Goal: Information Seeking & Learning: Learn about a topic

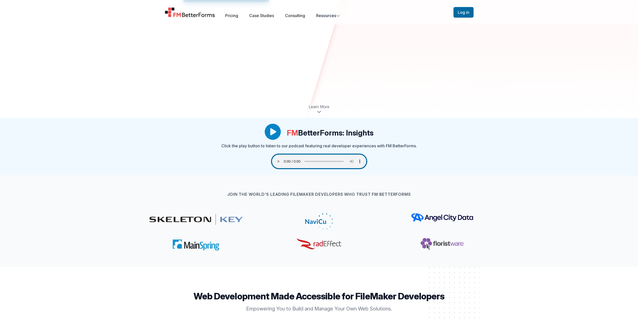
scroll to position [201, 0]
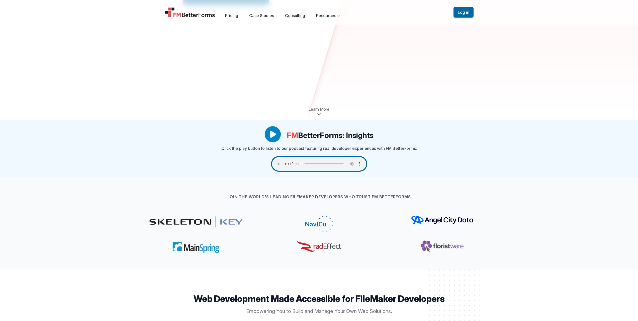
click at [319, 111] on span "Learn More" at bounding box center [319, 109] width 21 height 6
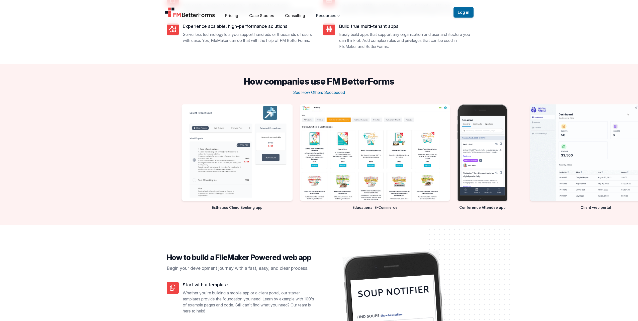
scroll to position [817, 0]
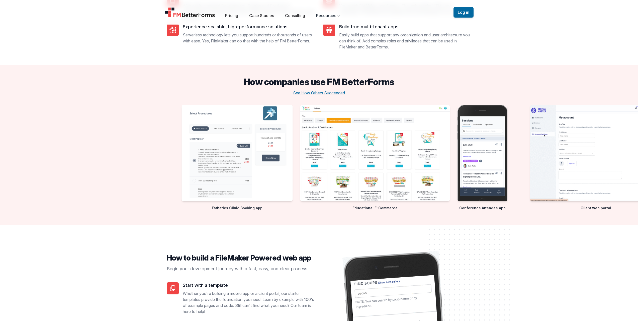
click at [316, 94] on button "See How Others Succeeded" at bounding box center [319, 93] width 52 height 6
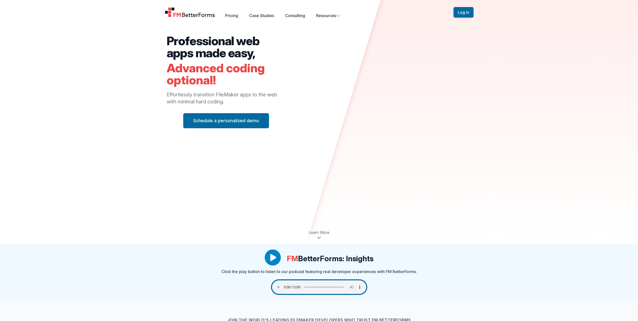
scroll to position [0, 0]
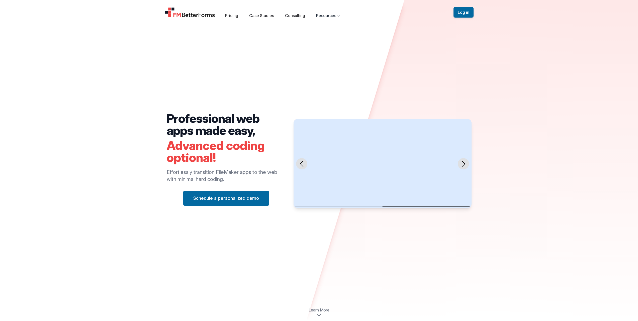
click at [518, 170] on div "Professional web apps made easy, Advanced coding optional! Effortlessly transit…" at bounding box center [319, 160] width 638 height 321
click at [508, 82] on div "Professional web apps made easy, Advanced coding optional! Effortlessly transit…" at bounding box center [319, 160] width 638 height 321
click at [591, 175] on div "Professional web apps made easy, Advanced coding optional! Effortlessly transit…" at bounding box center [319, 160] width 638 height 321
click at [464, 164] on icon "Next slide" at bounding box center [462, 163] width 3 height 6
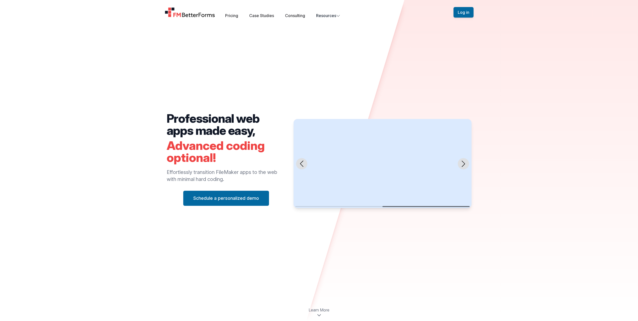
click at [464, 164] on icon "Next slide" at bounding box center [462, 163] width 3 height 6
click at [465, 163] on icon "Next slide" at bounding box center [462, 163] width 3 height 6
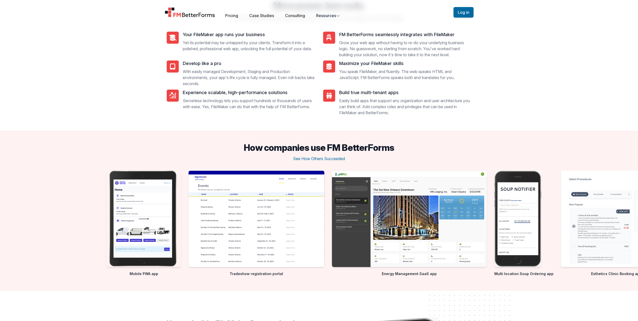
scroll to position [752, 0]
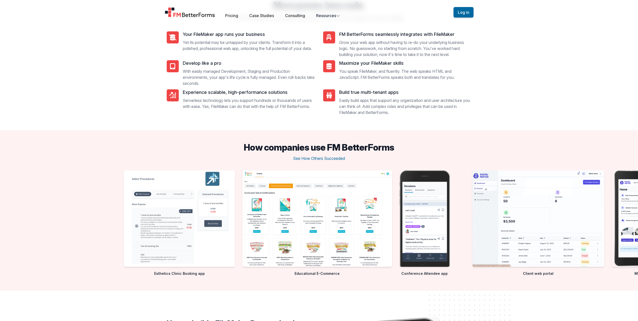
click at [174, 229] on div at bounding box center [443, 224] width 638 height 108
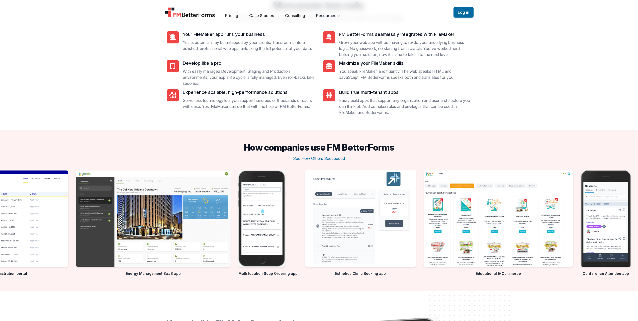
click at [0, 0] on slot at bounding box center [0, 0] width 0 height 0
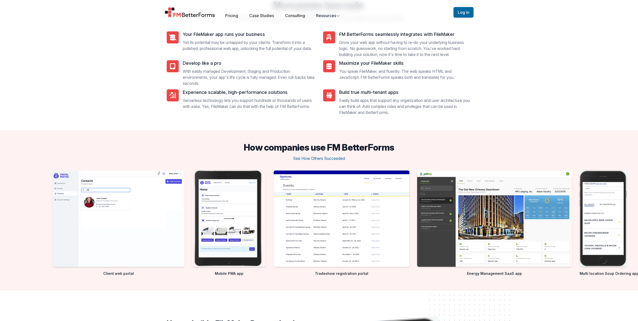
click at [0, 0] on slot at bounding box center [0, 0] width 0 height 0
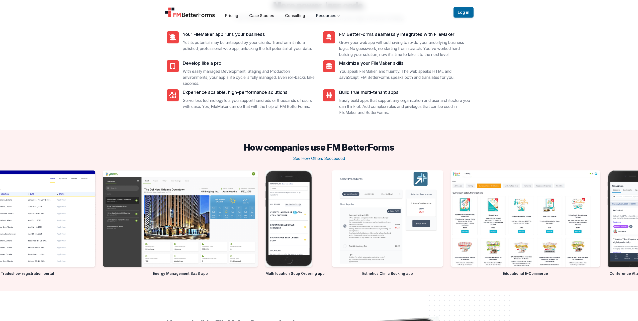
click at [0, 0] on slot at bounding box center [0, 0] width 0 height 0
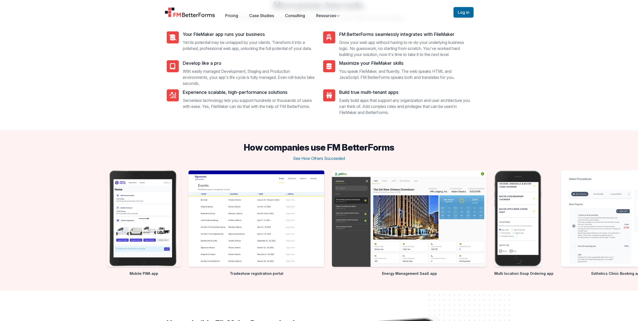
click at [561, 208] on img "6 / 10" at bounding box center [616, 218] width 111 height 96
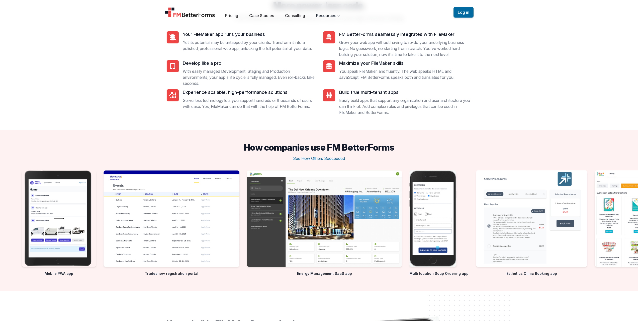
click at [377, 212] on img "4 / 10" at bounding box center [324, 218] width 155 height 96
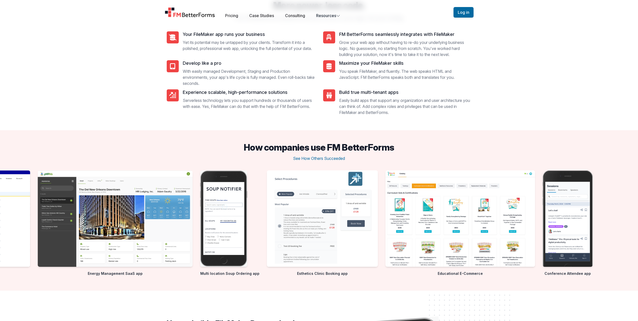
drag, startPoint x: 396, startPoint y: 148, endPoint x: 246, endPoint y: 145, distance: 149.9
click at [246, 145] on h3 "How companies use FM BetterForms" at bounding box center [319, 147] width 638 height 10
click at [244, 146] on h3 "How companies use FM BetterForms" at bounding box center [319, 147] width 638 height 10
copy h3 "How companies use FM BetterForms"
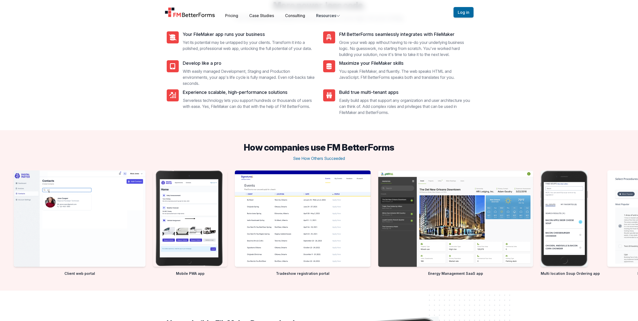
click at [0, 0] on slot at bounding box center [0, 0] width 0 height 0
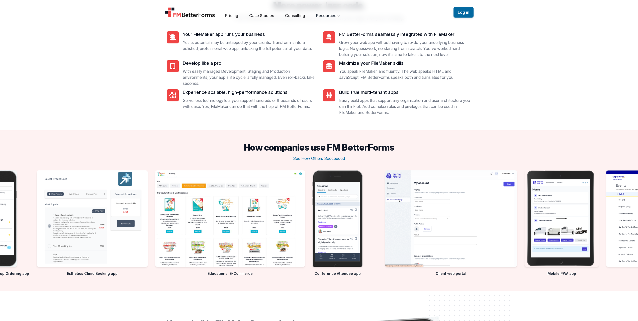
click at [0, 0] on slot at bounding box center [0, 0] width 0 height 0
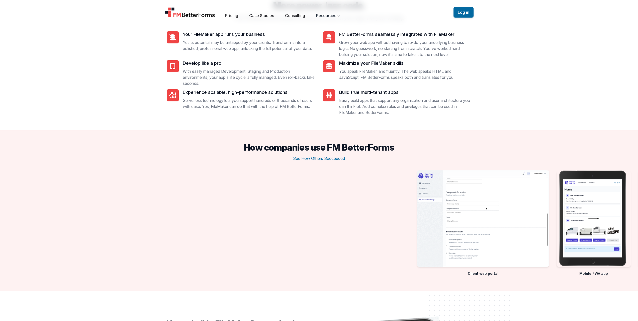
click at [408, 173] on div at bounding box center [319, 224] width 638 height 108
click at [329, 147] on h3 "How companies use FM BetterForms" at bounding box center [319, 147] width 638 height 10
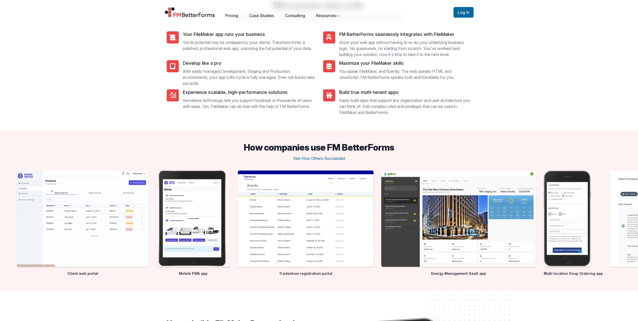
click at [0, 0] on slot at bounding box center [0, 0] width 0 height 0
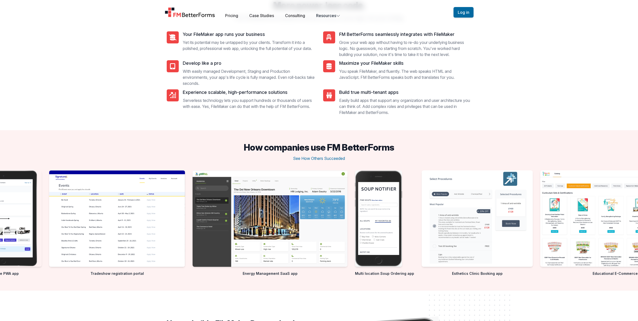
click at [417, 211] on div at bounding box center [140, 224] width 638 height 108
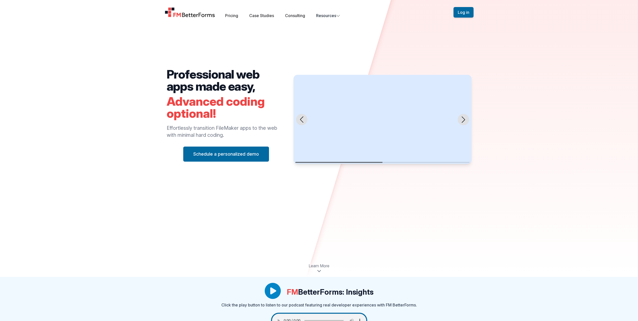
scroll to position [0, 0]
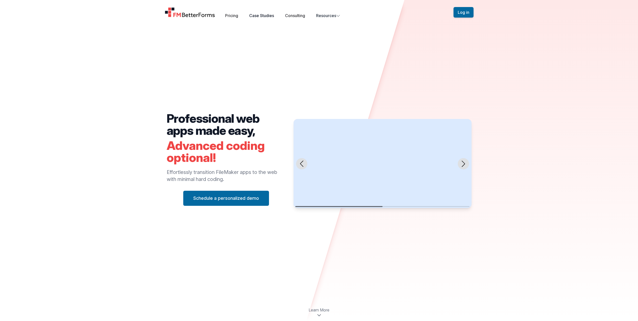
click at [263, 15] on link "Case Studies" at bounding box center [261, 15] width 25 height 5
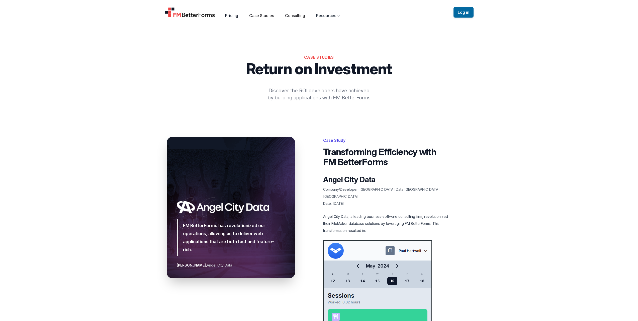
click at [235, 15] on link "Pricing" at bounding box center [231, 15] width 13 height 5
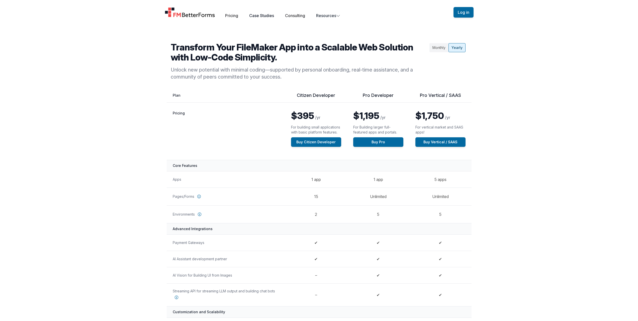
click at [269, 18] on div "Pricing Case Studies Consulting Resources" at bounding box center [282, 16] width 115 height 6
click at [269, 17] on link "Case Studies" at bounding box center [261, 15] width 25 height 5
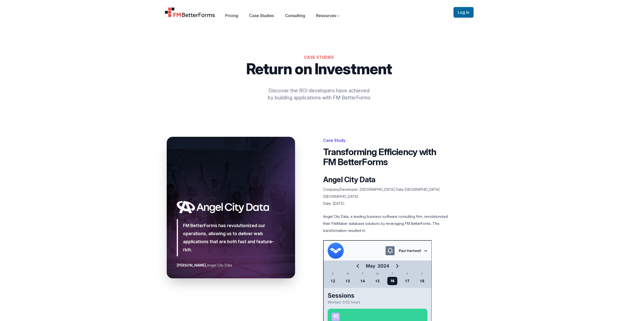
click at [205, 15] on img "Home" at bounding box center [190, 12] width 51 height 10
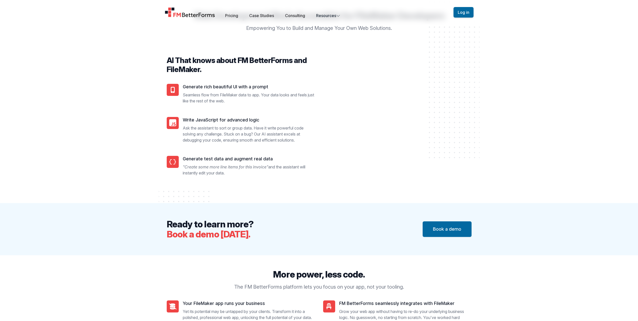
scroll to position [576, 0]
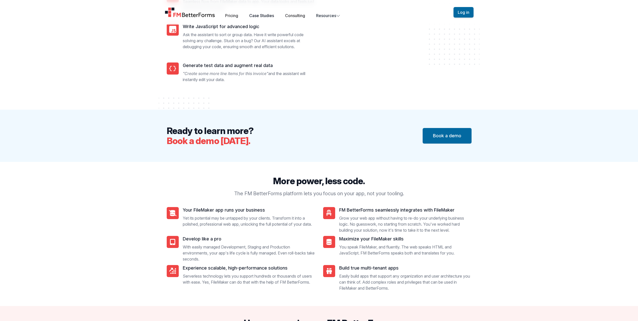
click at [264, 16] on link "Case Studies" at bounding box center [261, 15] width 25 height 5
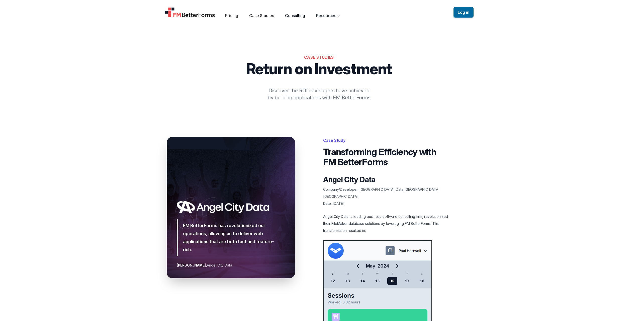
click at [301, 15] on link "Consulting" at bounding box center [295, 15] width 20 height 5
